Goal: Task Accomplishment & Management: Use online tool/utility

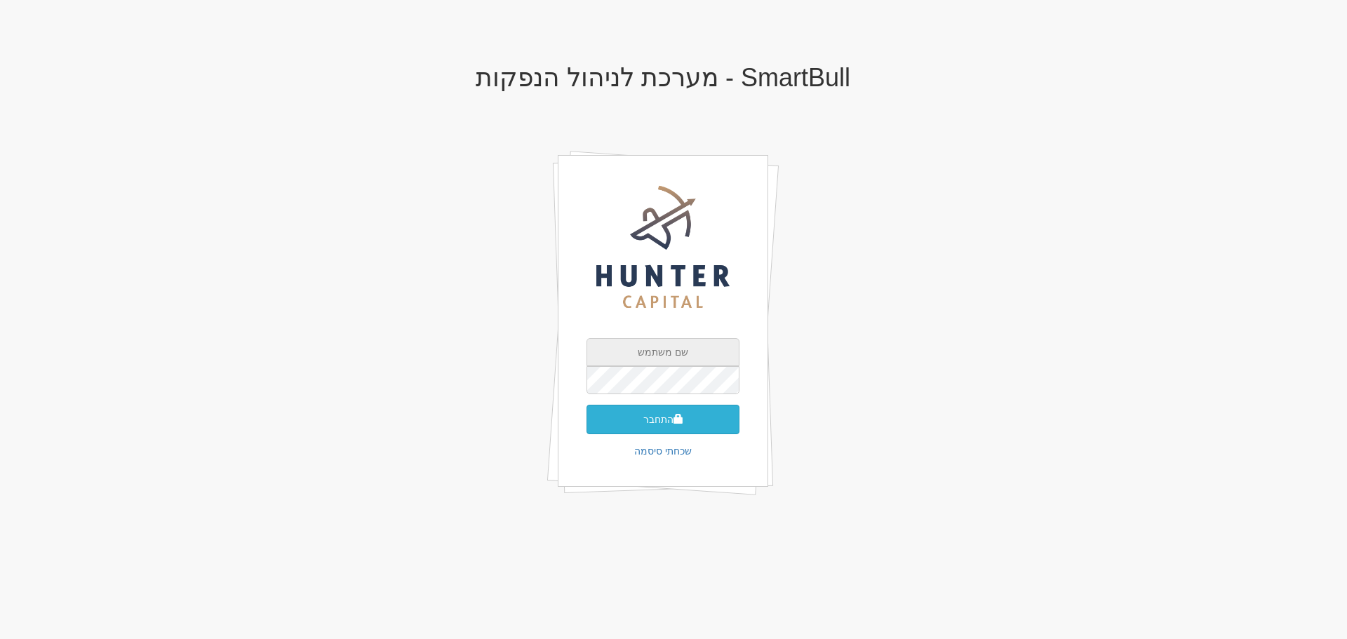
type input "[EMAIL_ADDRESS][DOMAIN_NAME]"
click at [625, 422] on button "התחבר" at bounding box center [662, 419] width 153 height 29
type input "662172"
click at [727, 432] on button "התחבר" at bounding box center [662, 440] width 153 height 29
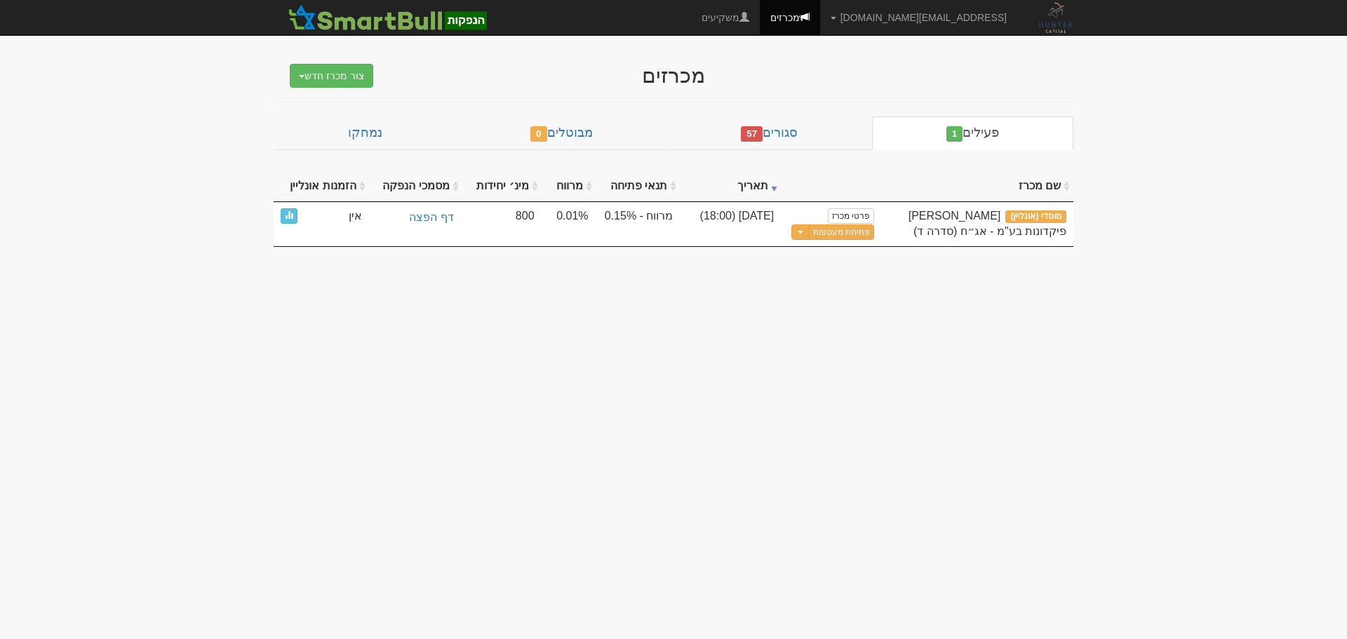
click at [321, 180] on th "הזמנות אונליין" at bounding box center [321, 186] width 95 height 31
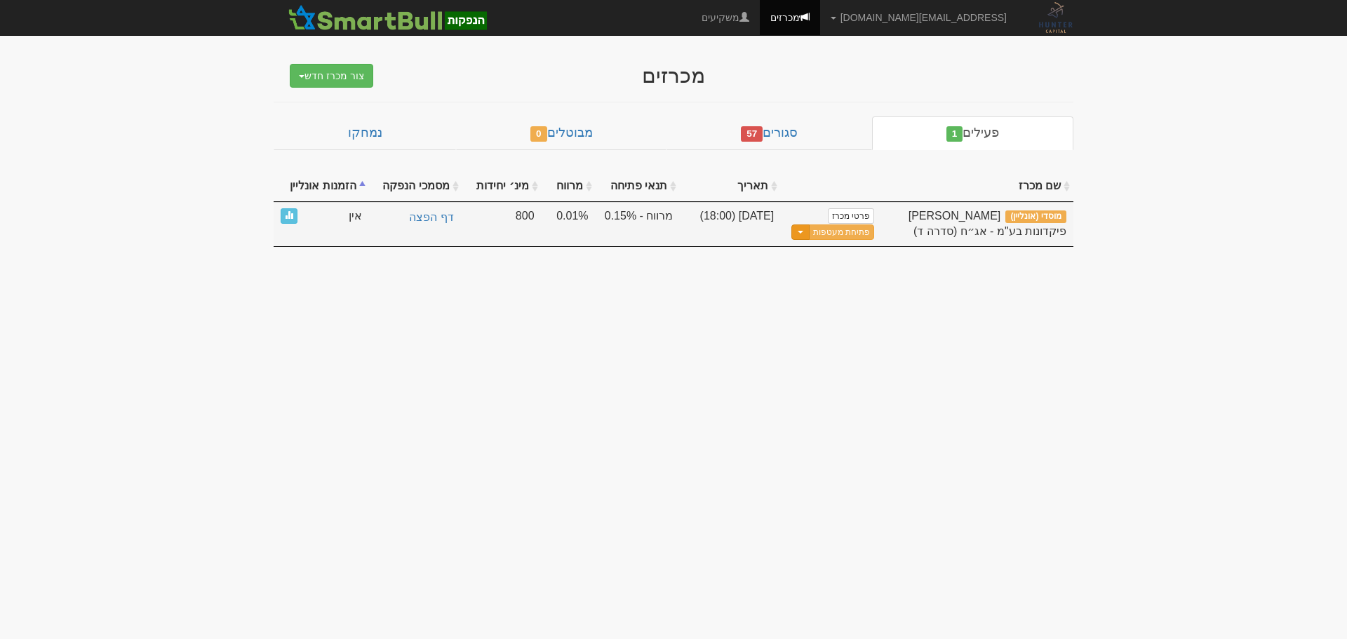
click at [803, 232] on span "button" at bounding box center [800, 232] width 6 height 3
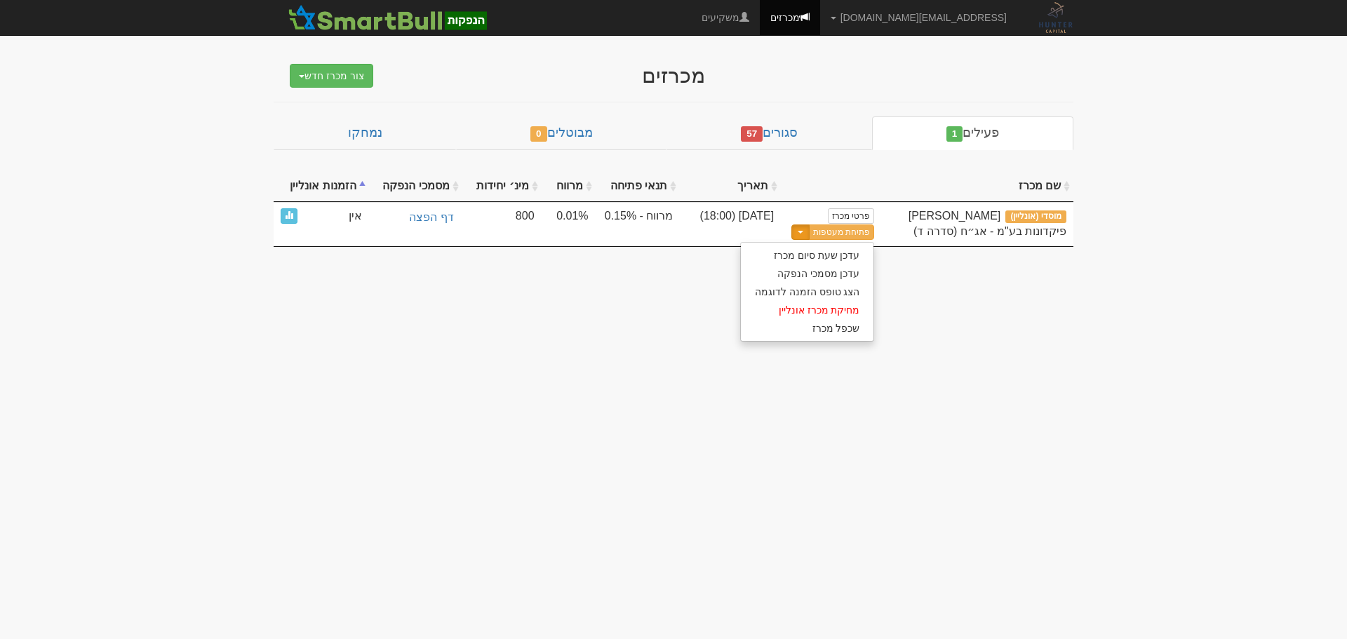
click at [942, 403] on body "[EMAIL_ADDRESS][DOMAIN_NAME] הגדרות חשבונות הנפקה תבניות הודעות קיבול" at bounding box center [673, 319] width 1347 height 639
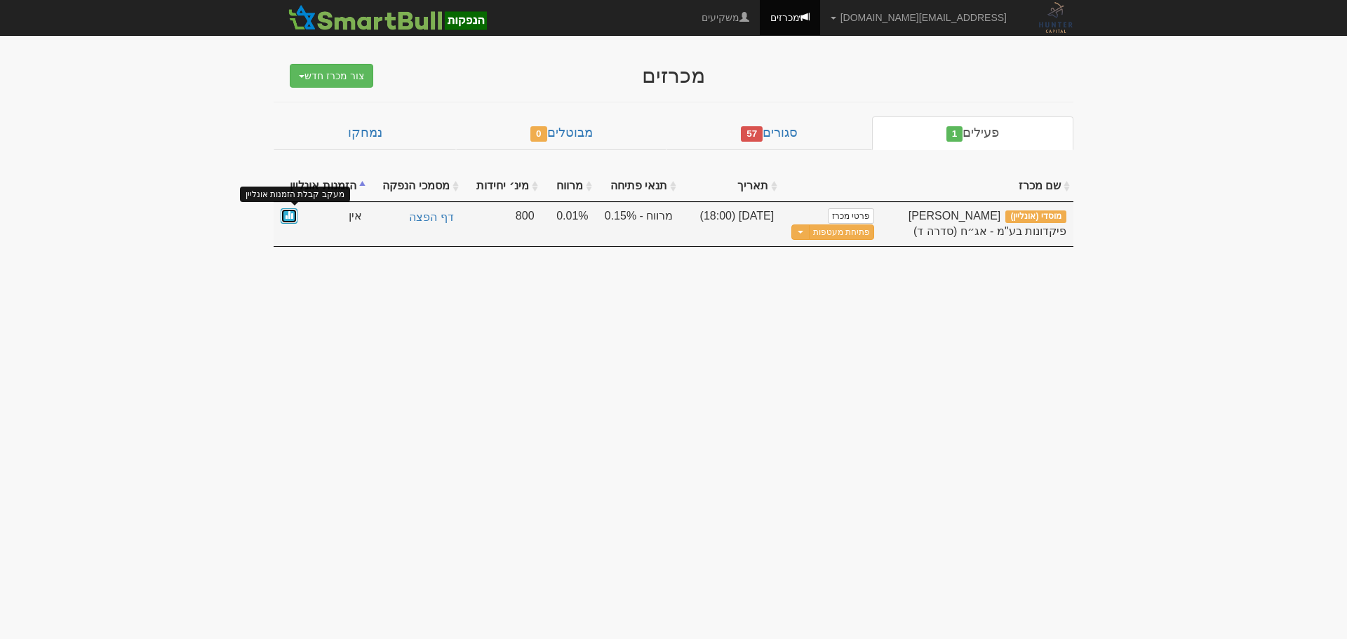
click at [290, 212] on span at bounding box center [289, 214] width 8 height 8
